Goal: Obtain resource: Download file/media

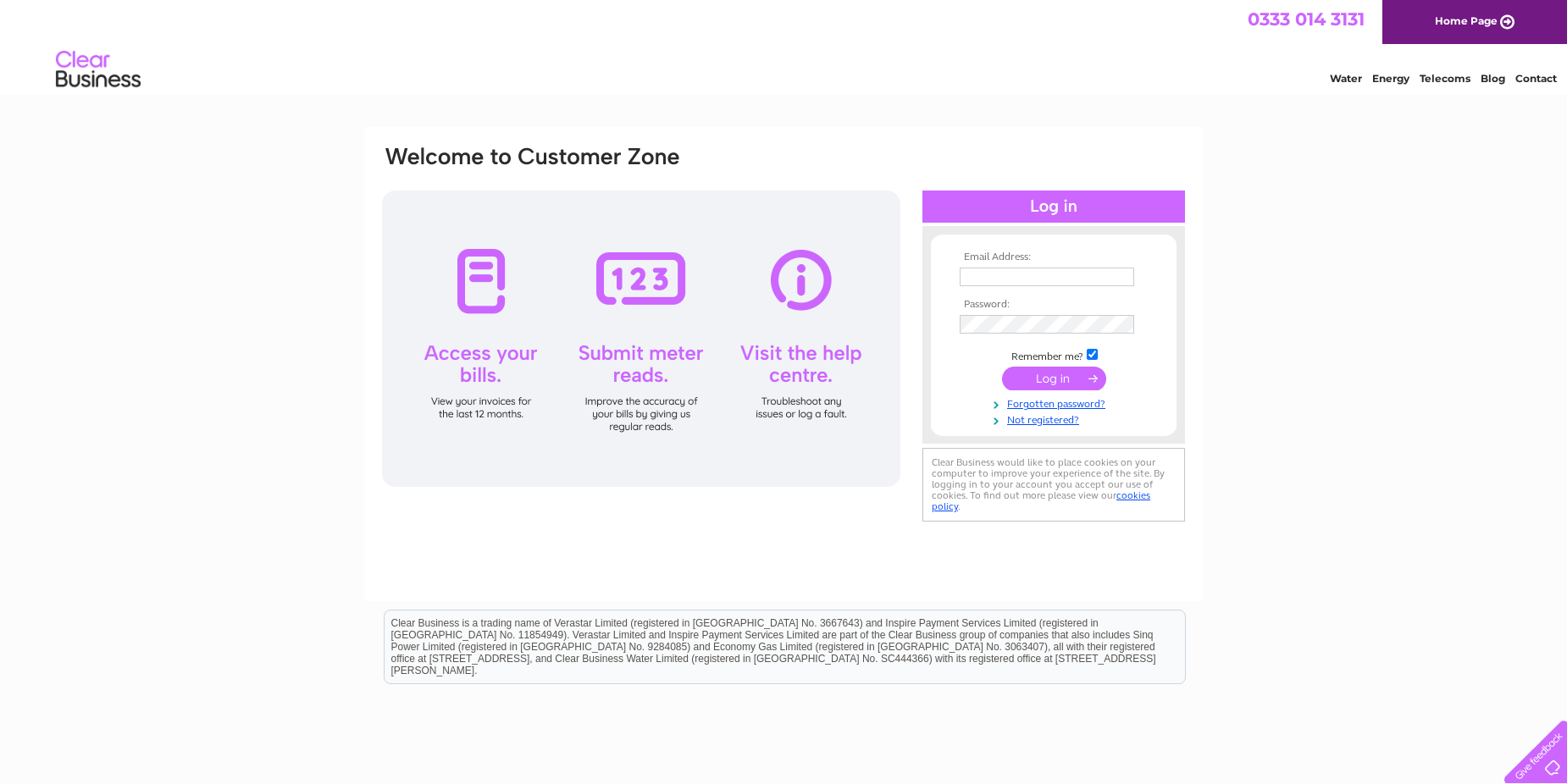
type input "precisionbodyrepair@mail.com"
click at [1074, 380] on input "submit" at bounding box center [1054, 378] width 104 height 24
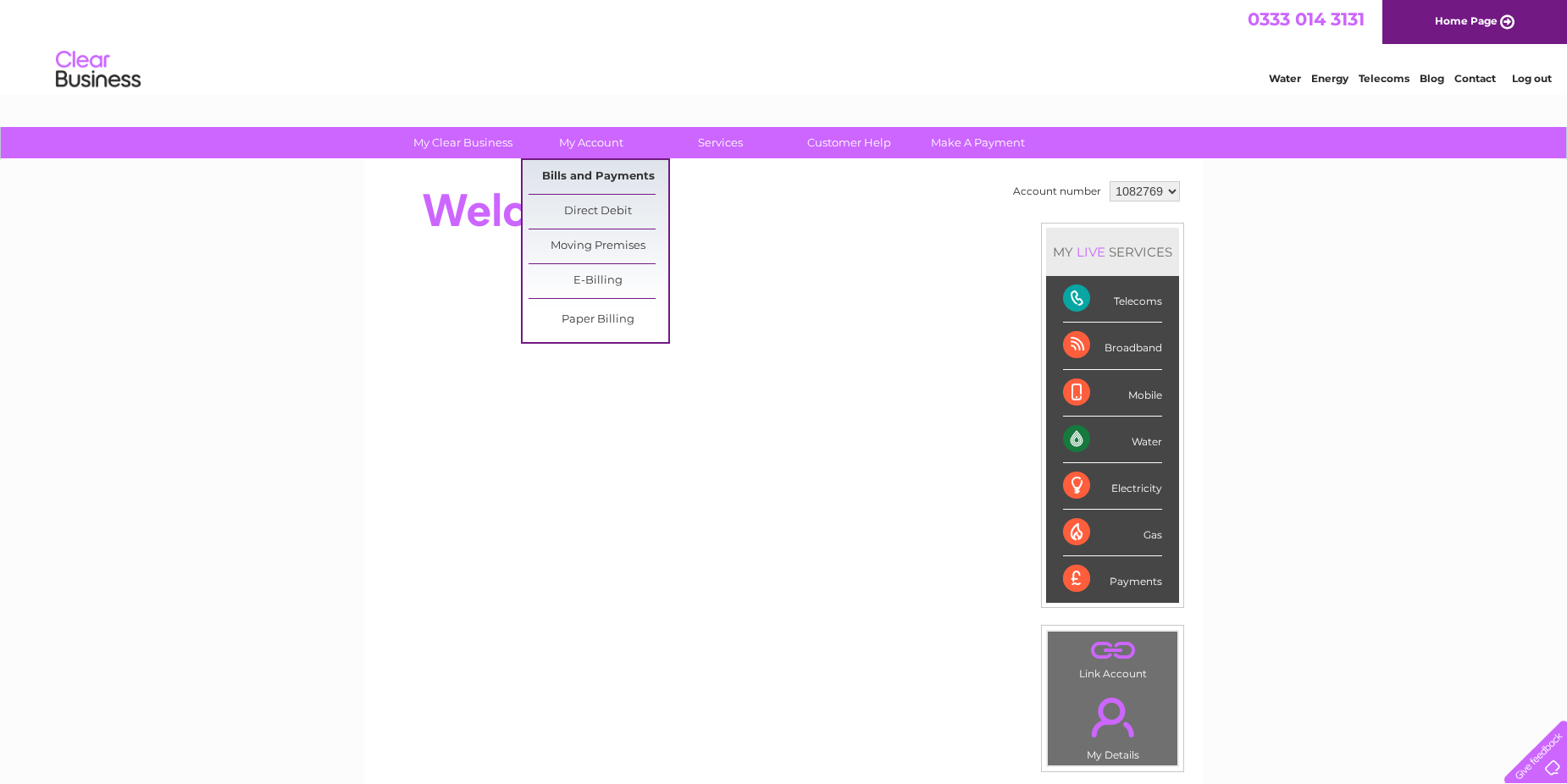
click at [590, 168] on link "Bills and Payments" at bounding box center [598, 176] width 140 height 33
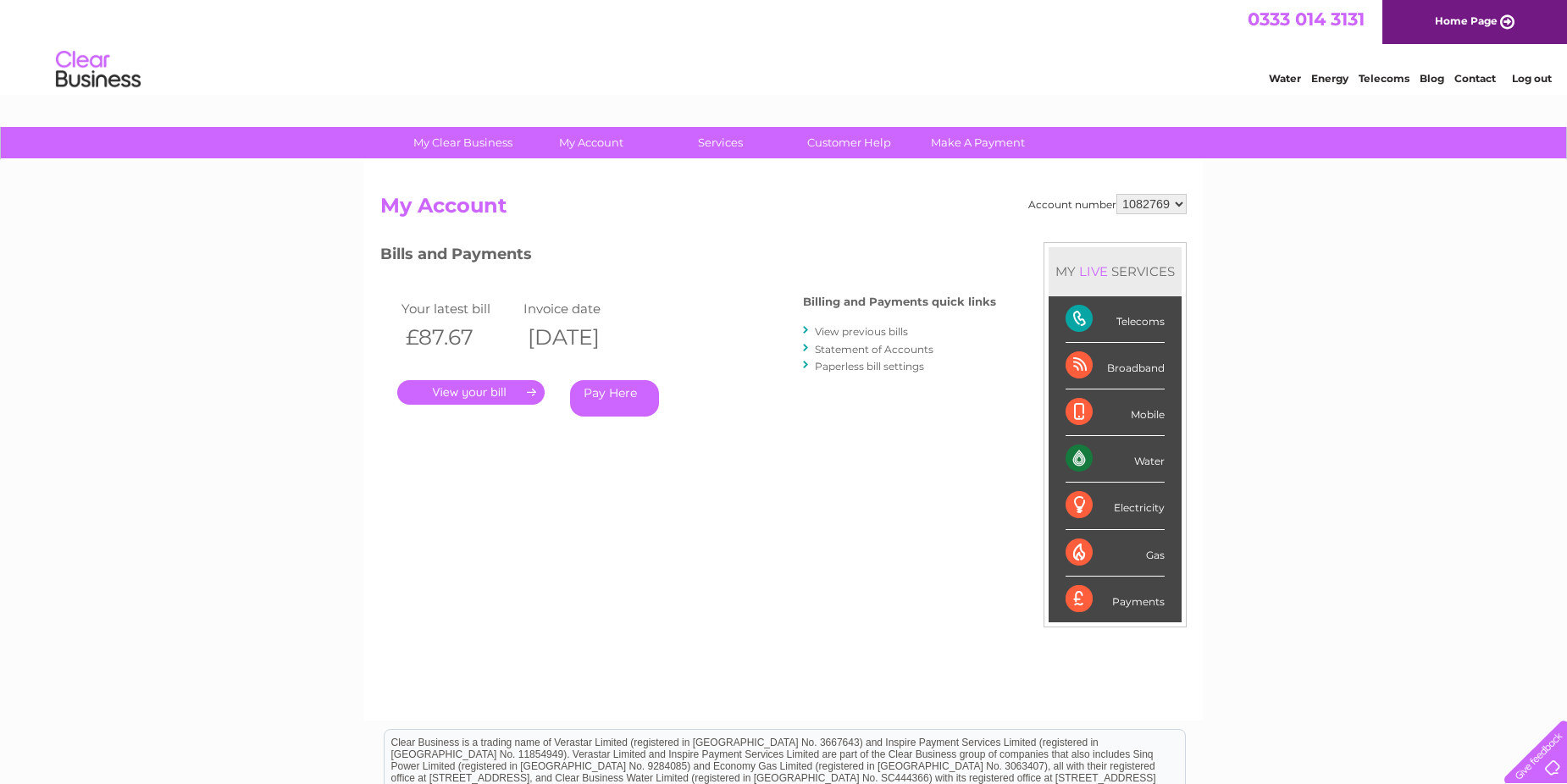
click at [472, 389] on link "." at bounding box center [470, 392] width 147 height 24
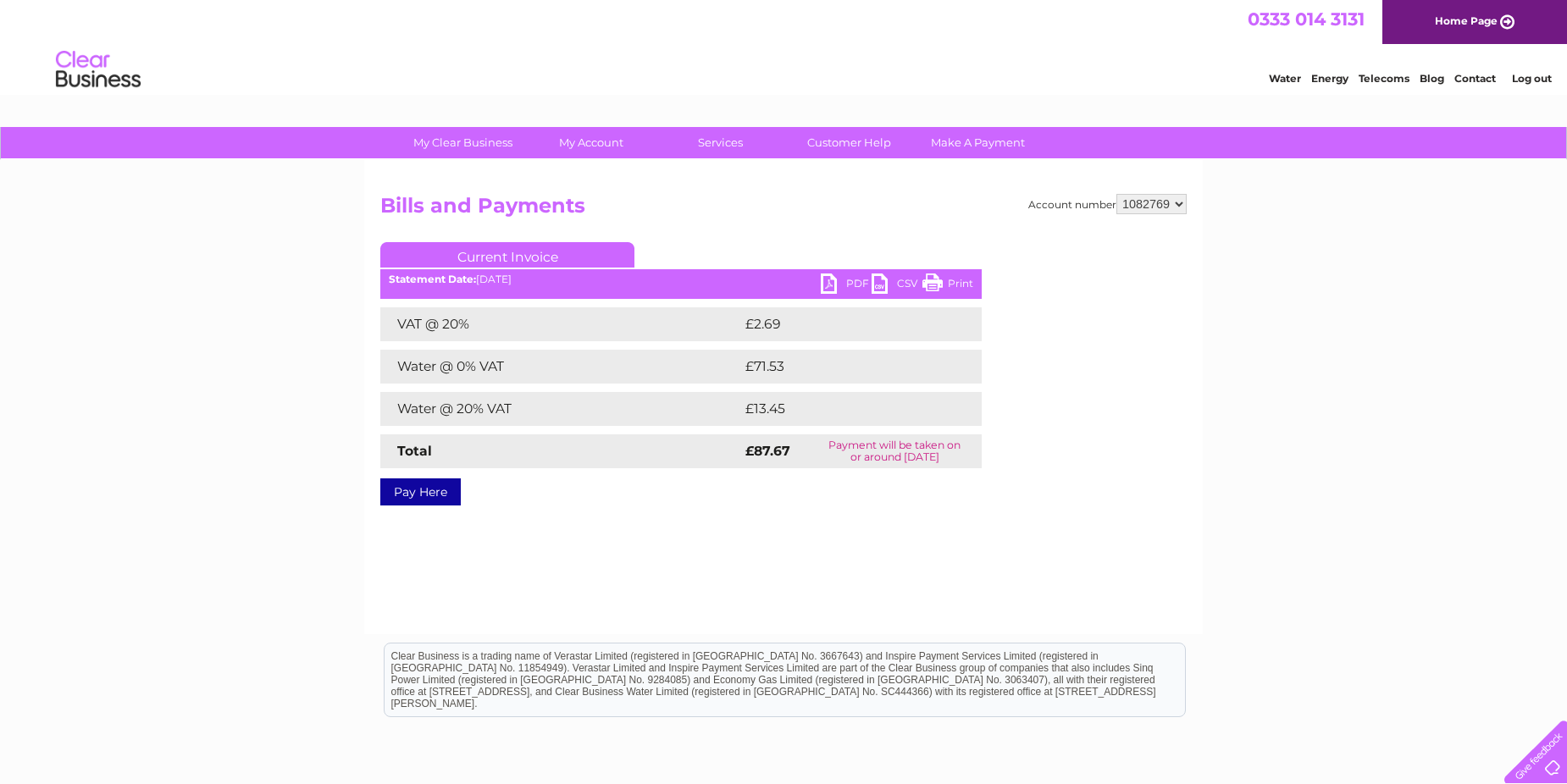
click at [833, 283] on link "PDF" at bounding box center [846, 285] width 51 height 24
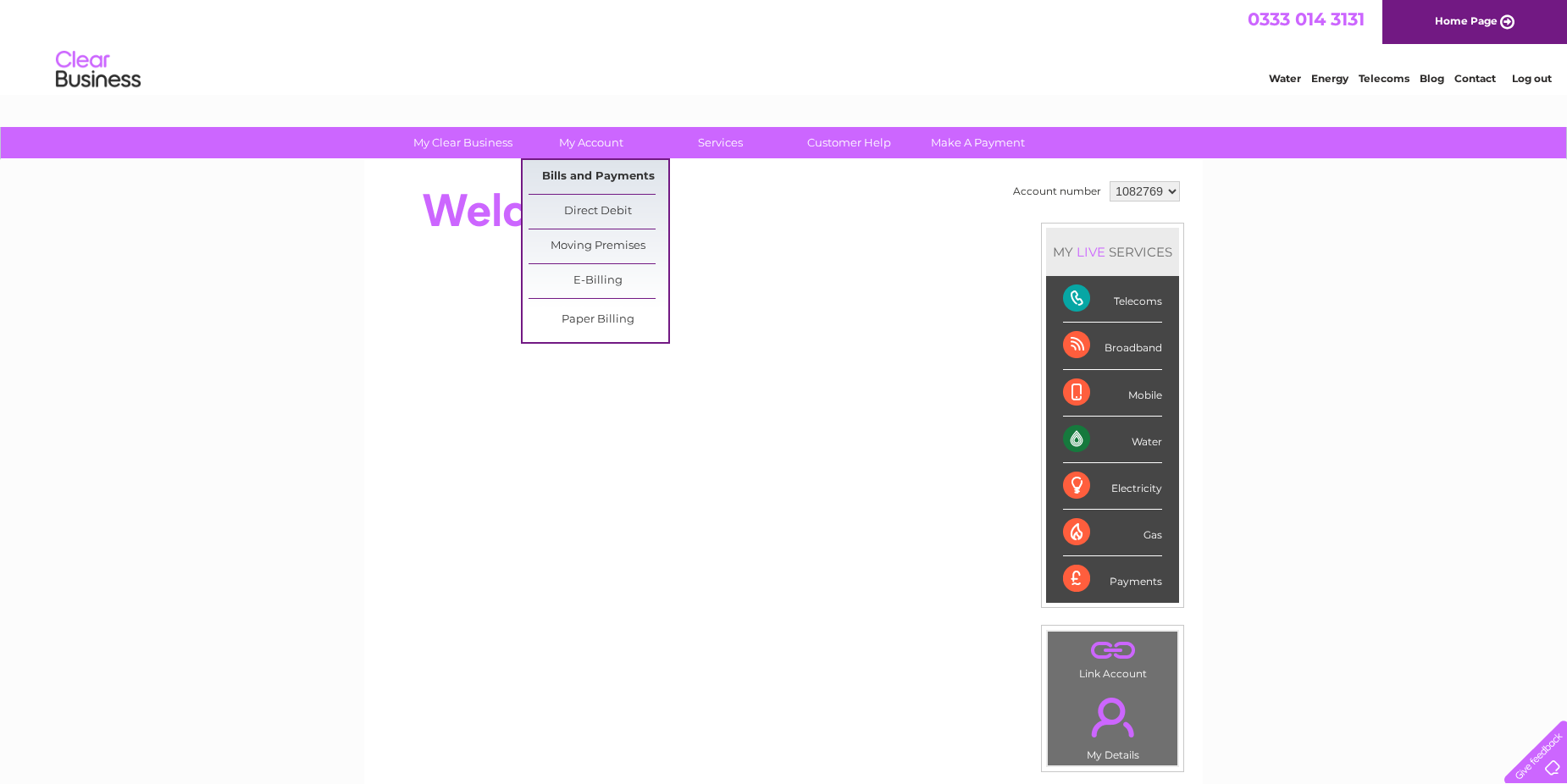
click at [577, 173] on link "Bills and Payments" at bounding box center [598, 176] width 140 height 33
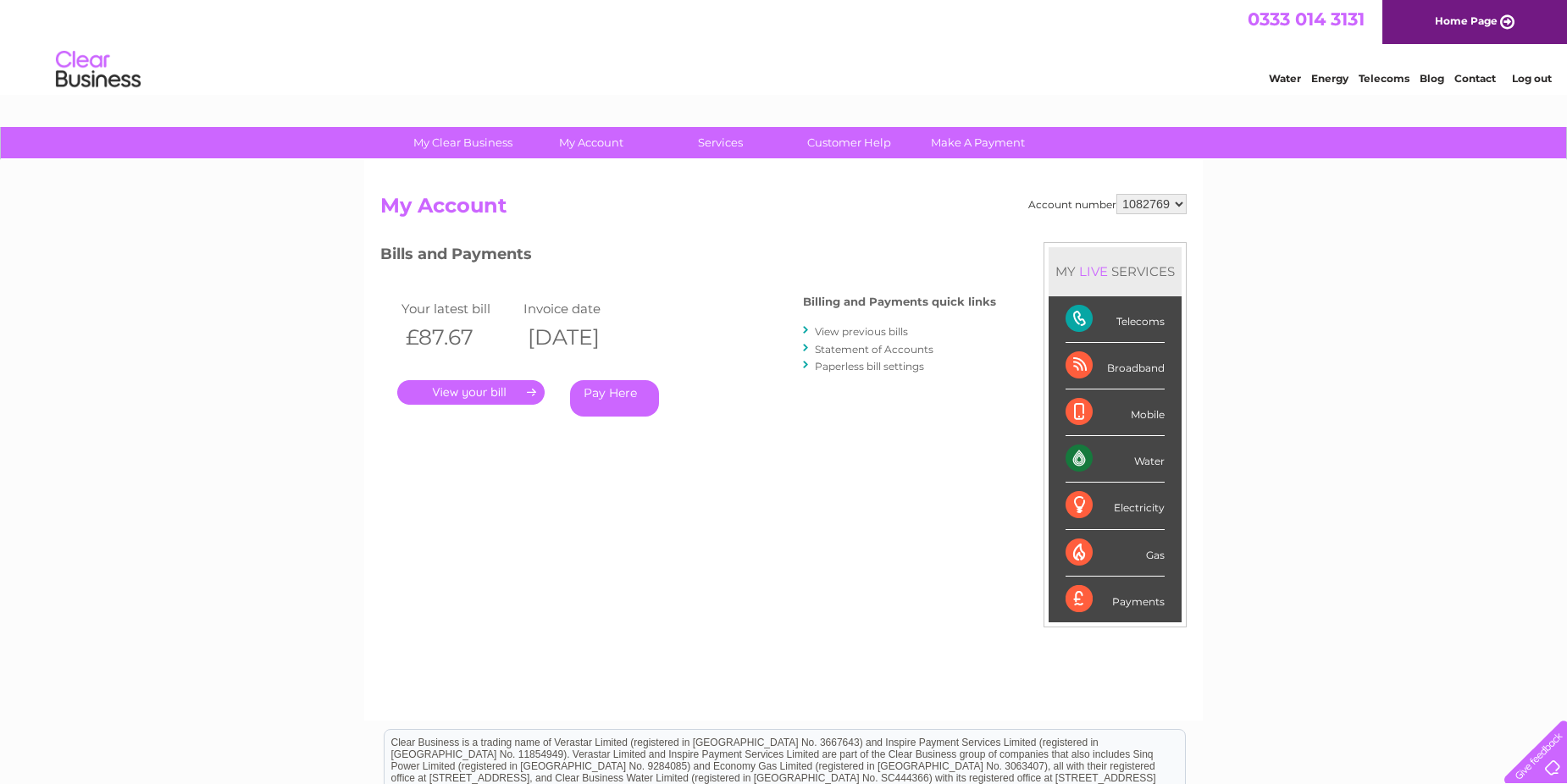
click at [854, 335] on link "View previous bills" at bounding box center [861, 332] width 93 height 13
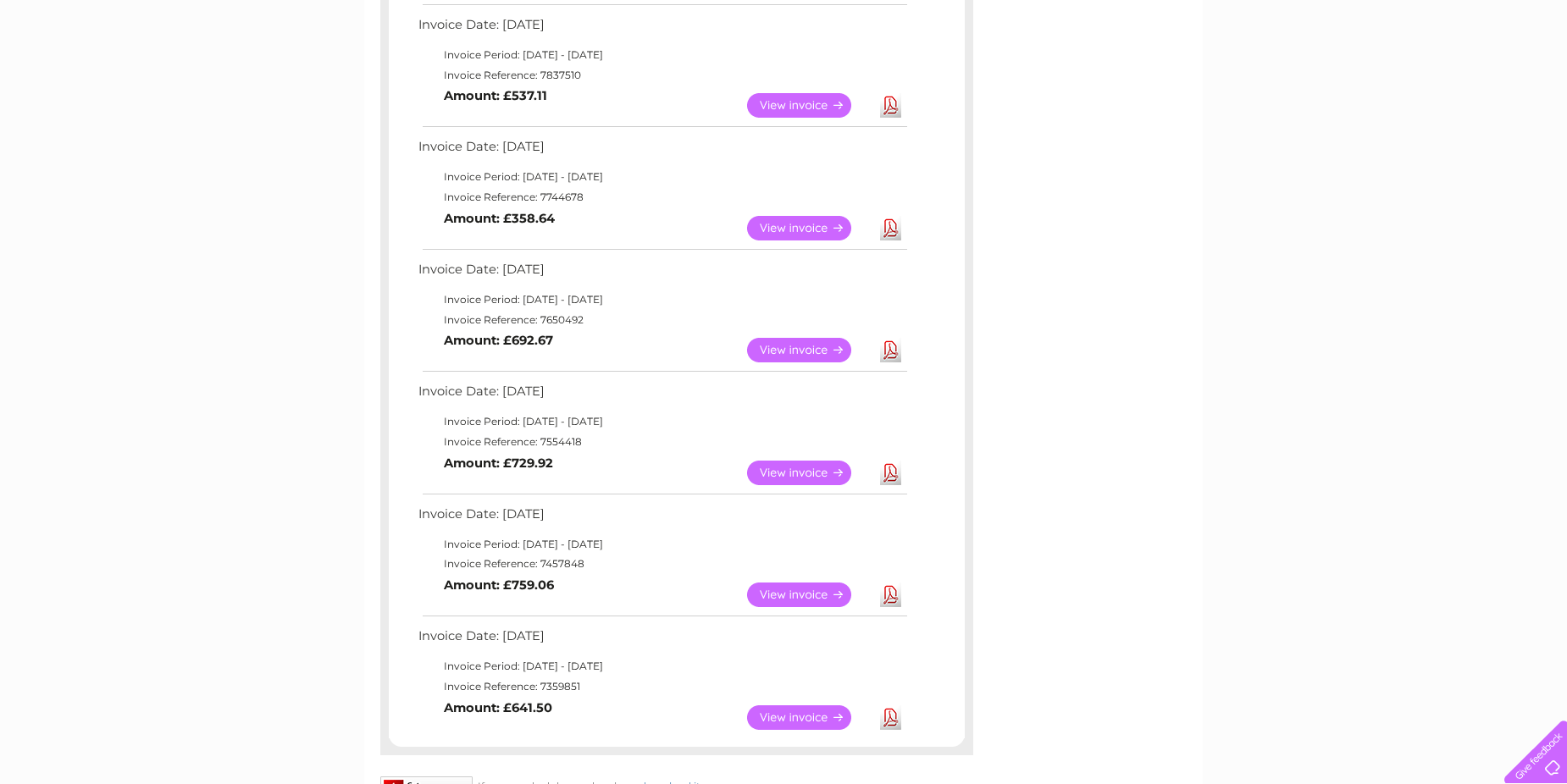
scroll to position [846, 0]
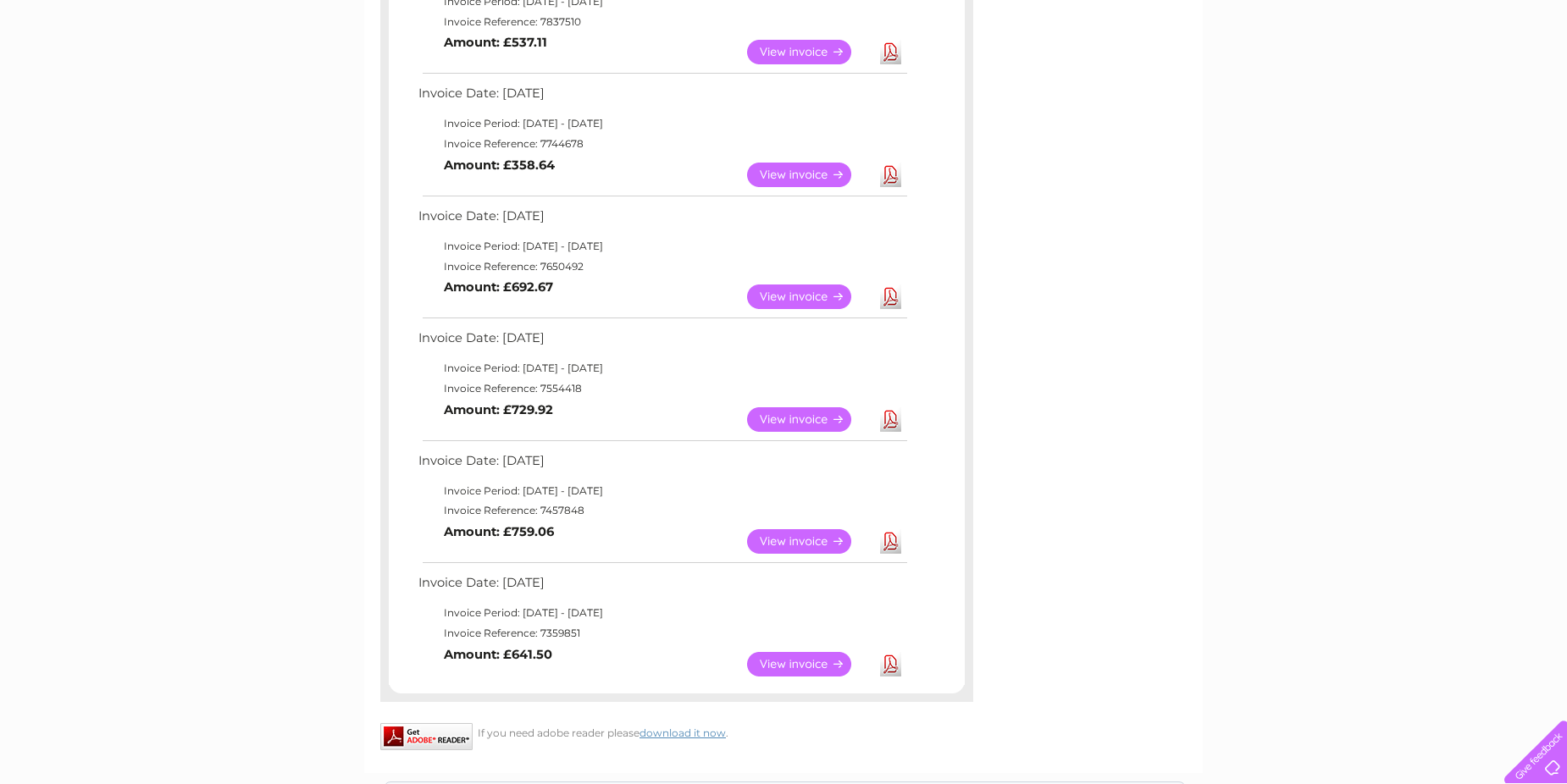
click at [826, 659] on link "View" at bounding box center [810, 664] width 125 height 24
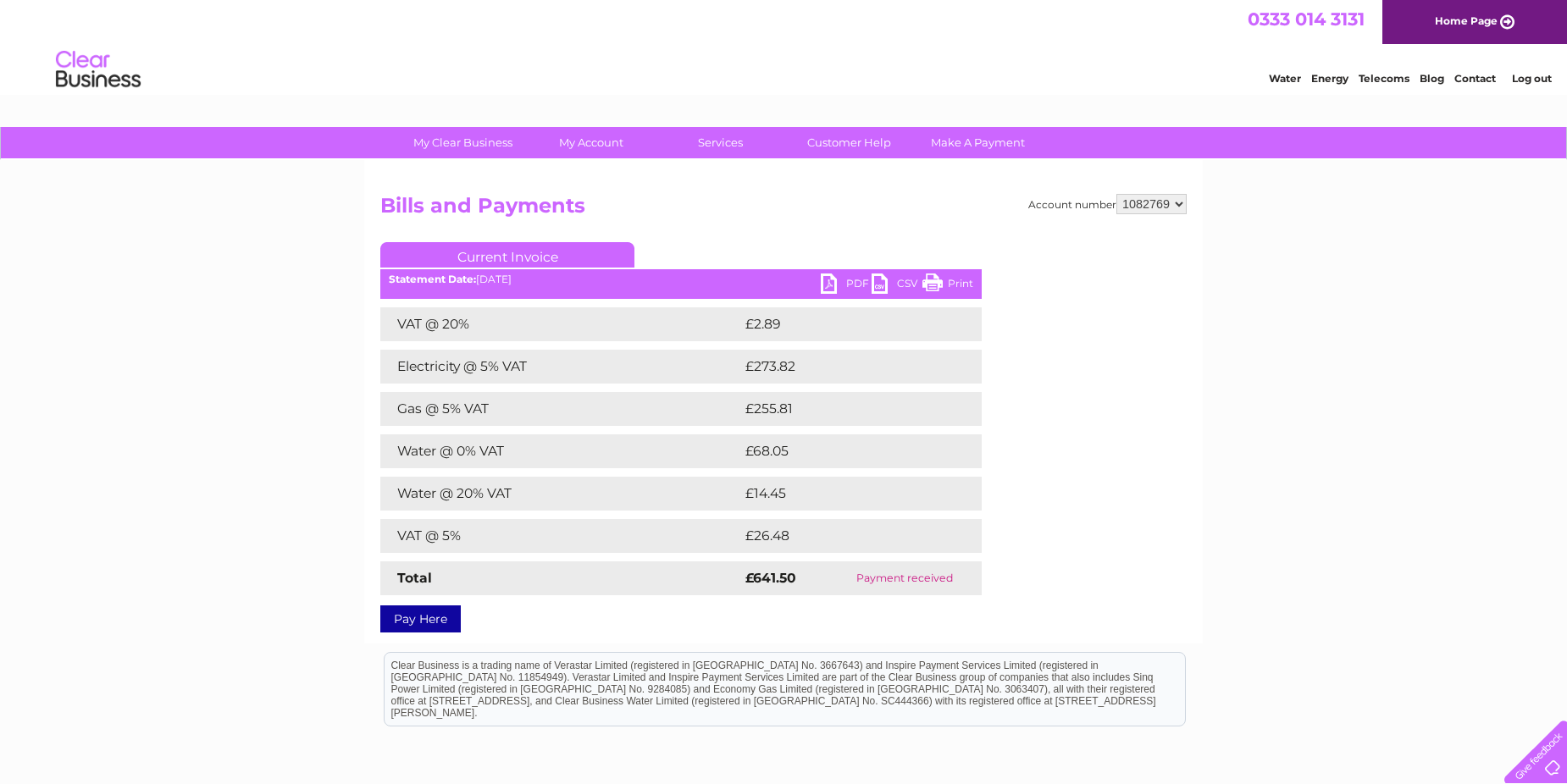
click at [846, 278] on link "PDF" at bounding box center [846, 285] width 51 height 24
